Goal: Task Accomplishment & Management: Use online tool/utility

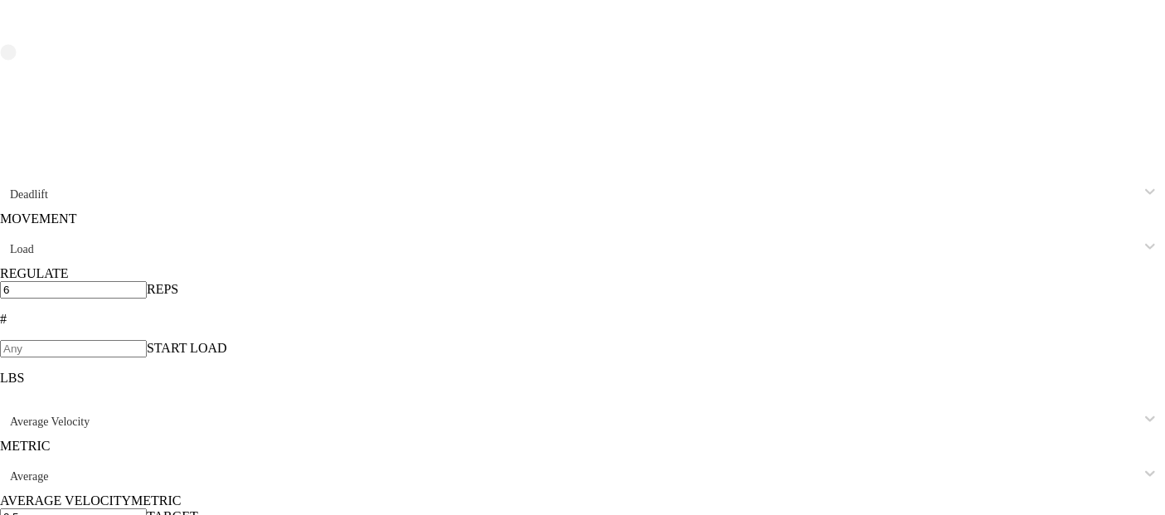
scroll to position [8587, 0]
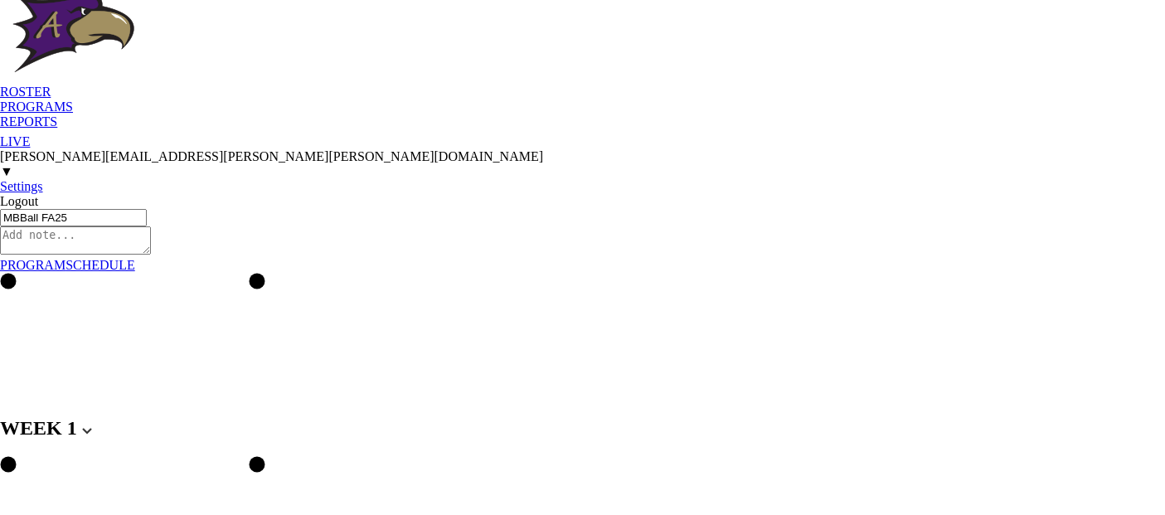
scroll to position [0, 0]
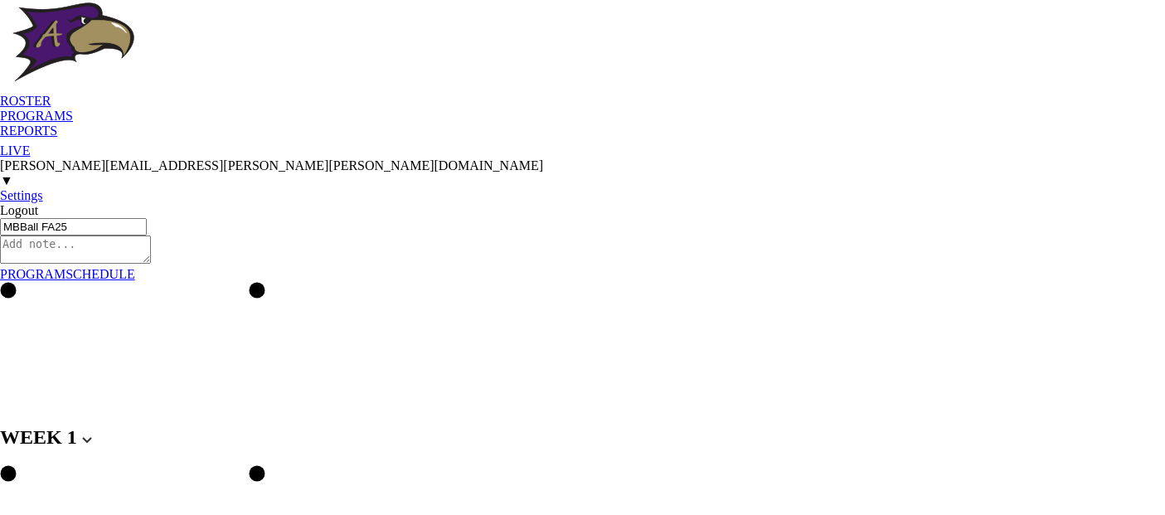
click at [157, 109] on div "PROGRAMS" at bounding box center [582, 116] width 1165 height 15
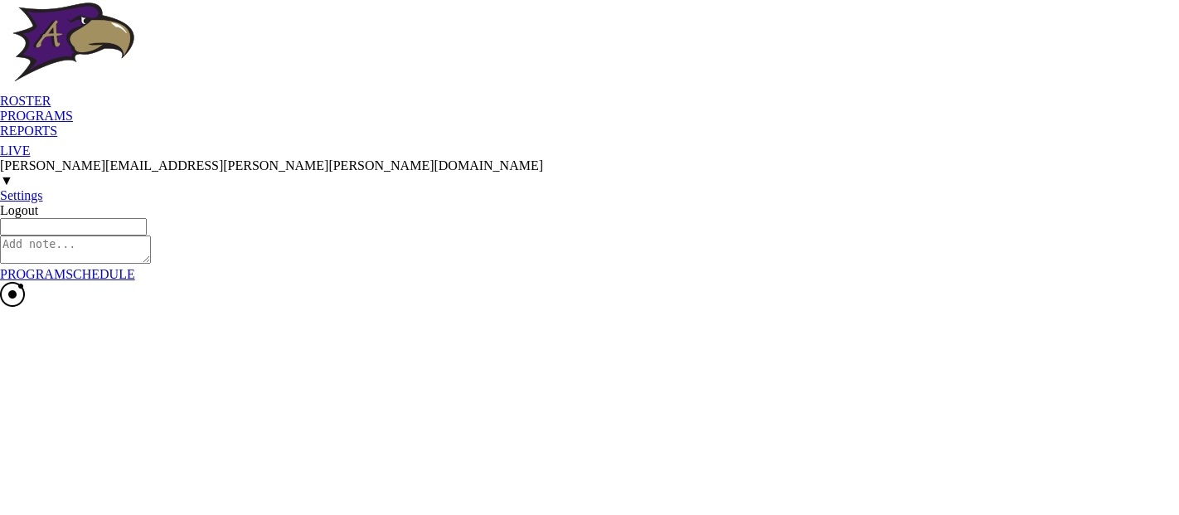
type textarea "x"
type input "Baseball FA25"
click at [638, 22] on div "ROSTER PROGRAMS REPORTS LIVE [PERSON_NAME][EMAIL_ADDRESS][PERSON_NAME][PERSON_N…" at bounding box center [589, 109] width 1179 height 218
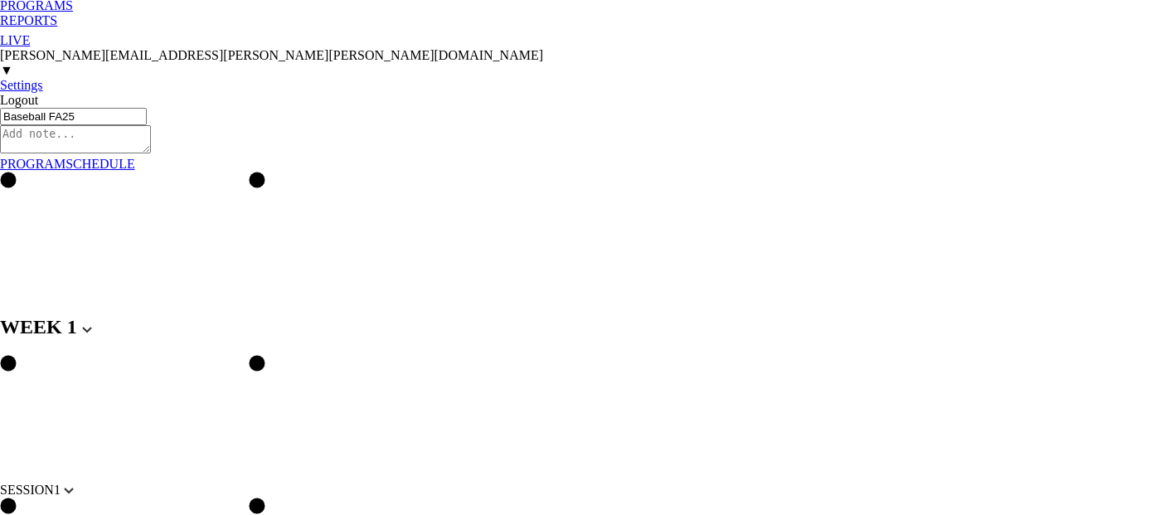
scroll to position [147, 0]
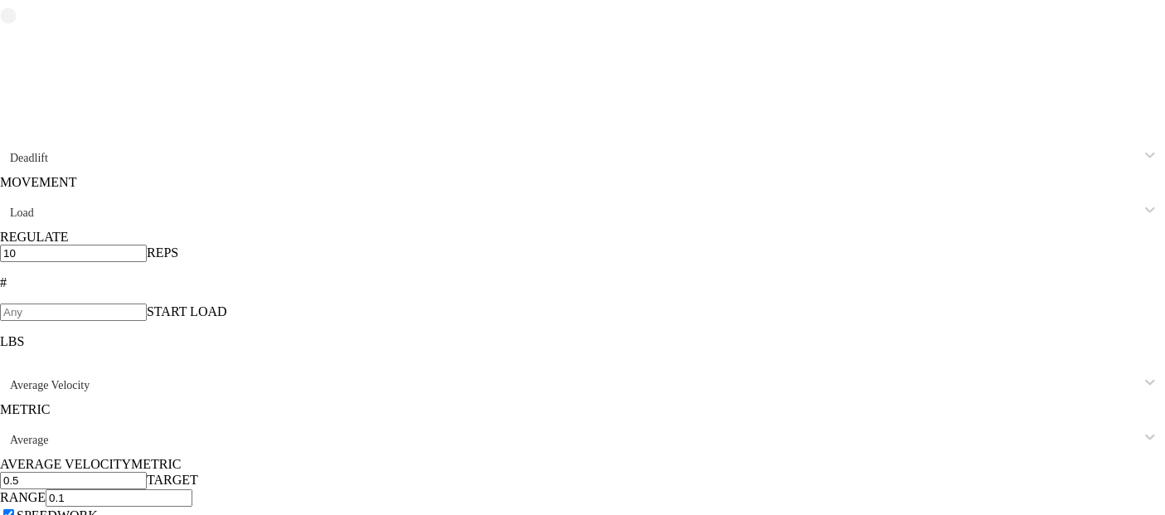
scroll to position [8587, 0]
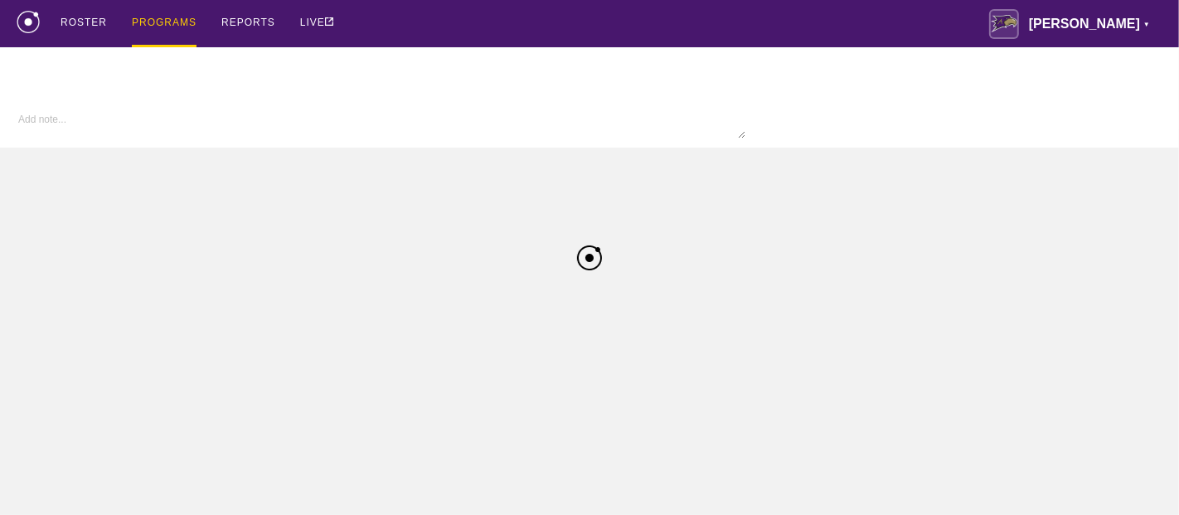
type textarea "x"
type input "Baseball FA25"
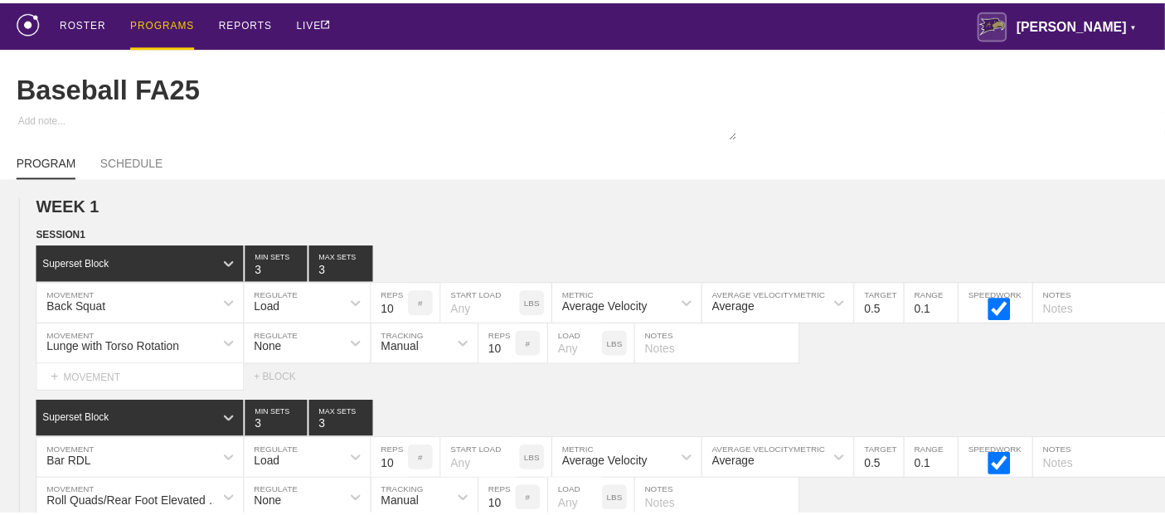
scroll to position [8587, 0]
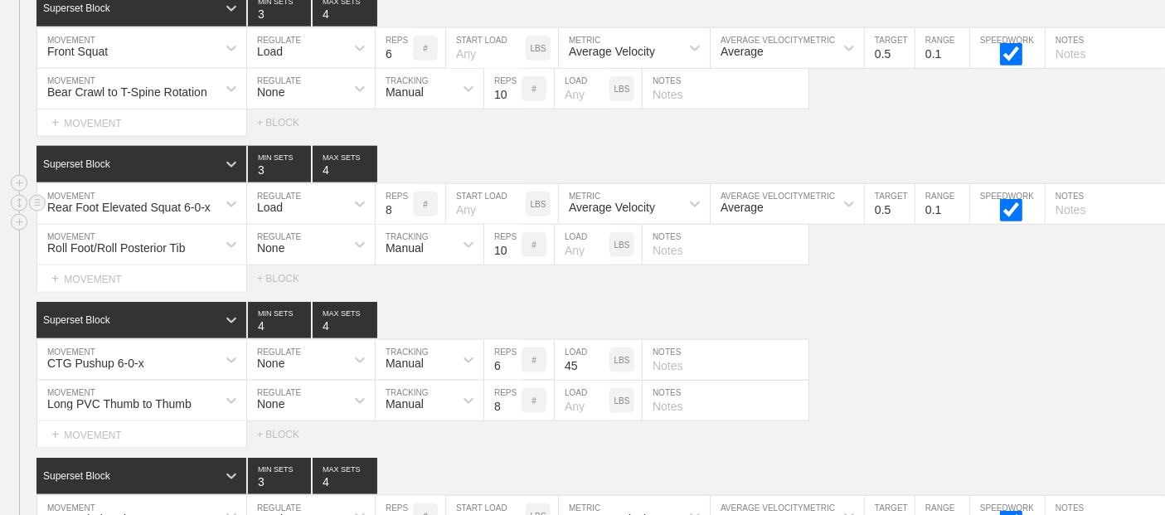
click at [1097, 202] on input "text" at bounding box center [1129, 204] width 166 height 40
type input "reps per side"
click at [1029, 126] on div "SESSION 2 Superset Block 3 MIN SETS 4 MAX SETS DUPLICATE INSERT MOVEMENT AFTER …" at bounding box center [582, 287] width 1165 height 633
click at [698, 360] on input "text" at bounding box center [726, 360] width 166 height 40
type input "chest to ground"
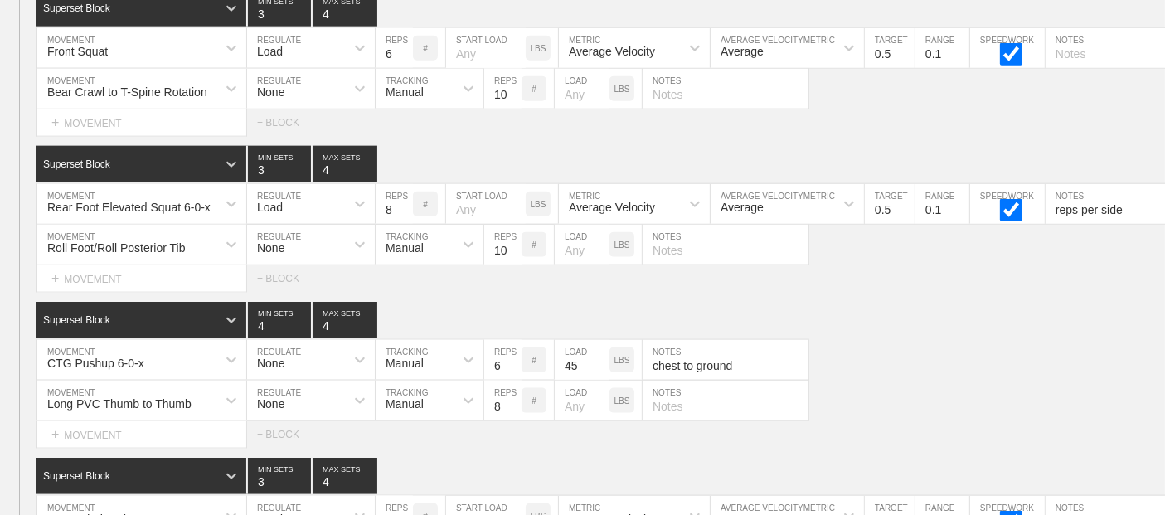
click at [944, 282] on div "SESSION 2 Superset Block 3 MIN SETS 4 MAX SETS DUPLICATE INSERT MOVEMENT AFTER …" at bounding box center [582, 287] width 1165 height 633
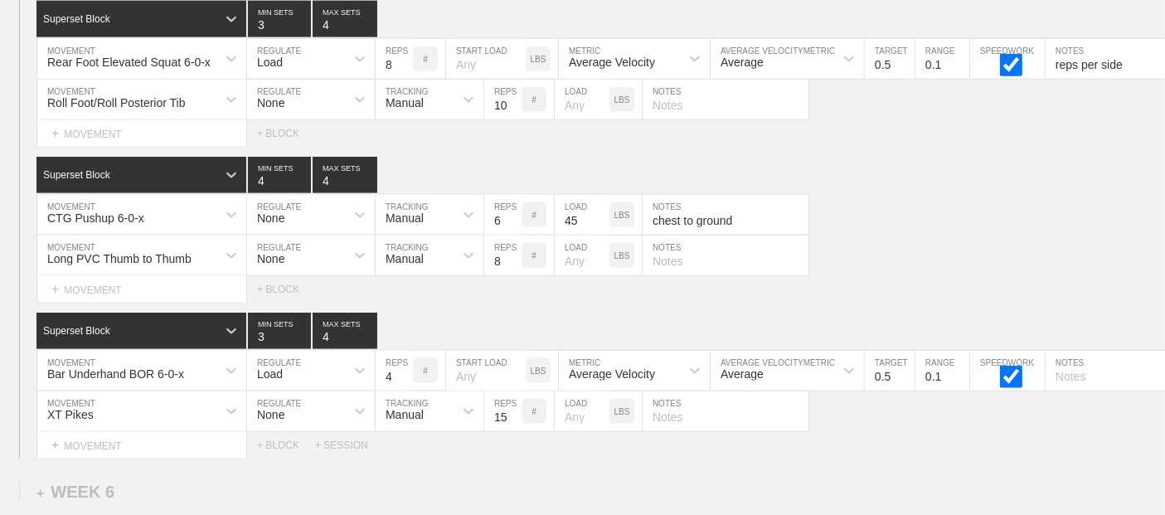
scroll to position [8771, 0]
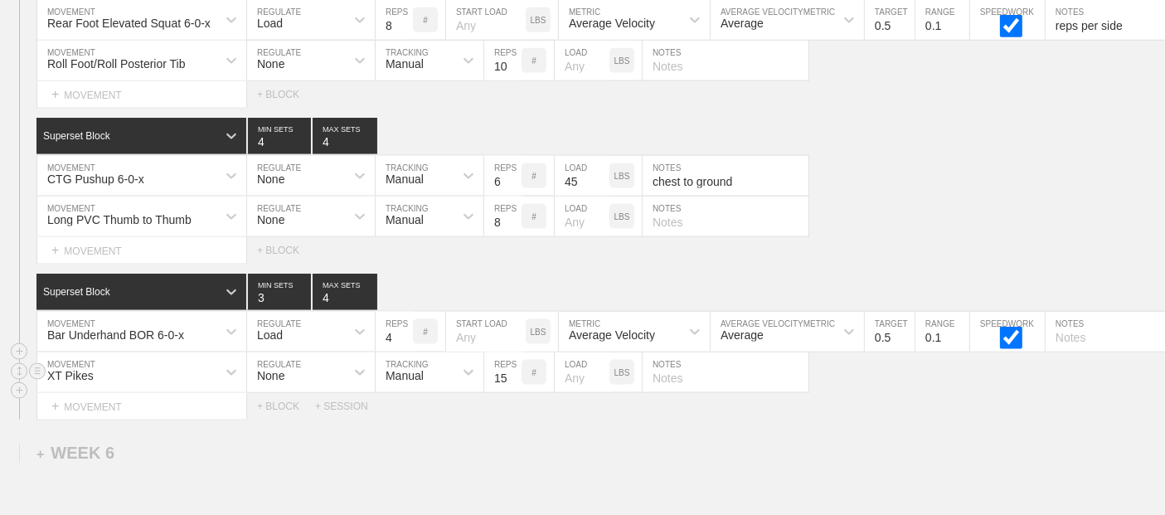
click at [724, 366] on input "text" at bounding box center [726, 372] width 166 height 40
type input "legs straight, hips to ceiling"
click at [1004, 167] on div "CTG Pushup 6-0-x MOVEMENT None REGULATE Manual TRACKING 6 REPS # 45 LOAD LBS ch…" at bounding box center [582, 176] width 1165 height 41
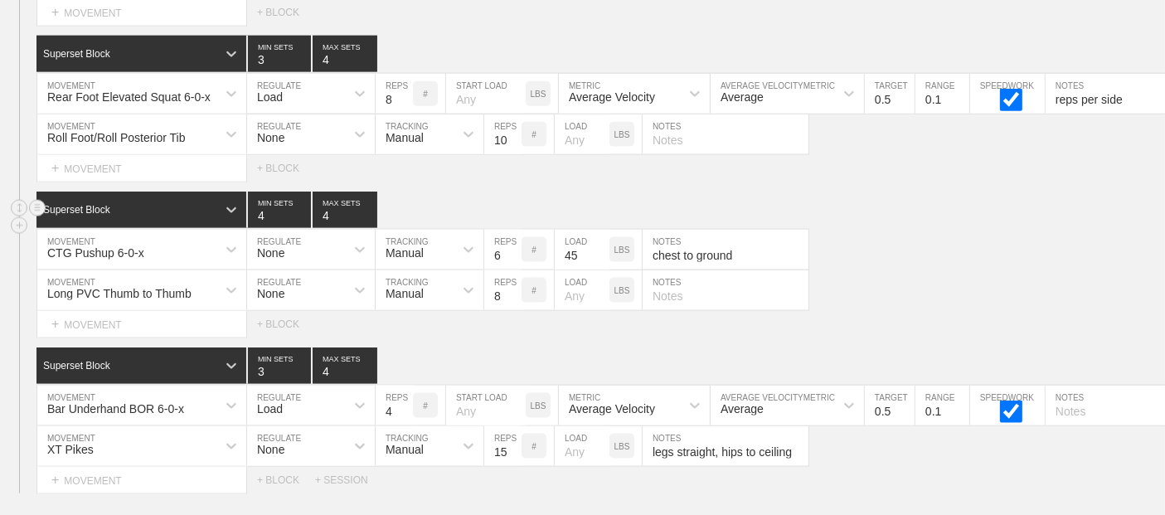
scroll to position [8735, 0]
